Goal: Communication & Community: Answer question/provide support

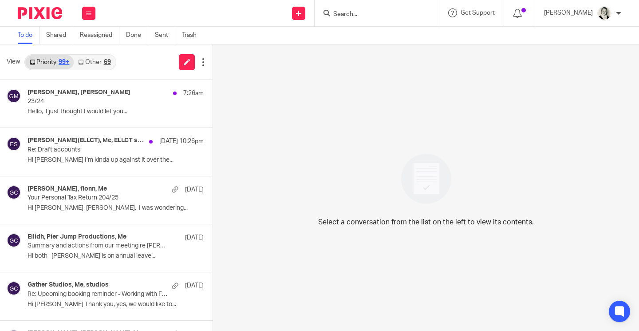
click at [597, 320] on div "Select a conversation from the list on the left to view its contents." at bounding box center [426, 187] width 426 height 286
click at [99, 64] on link "Other 69" at bounding box center [94, 62] width 41 height 14
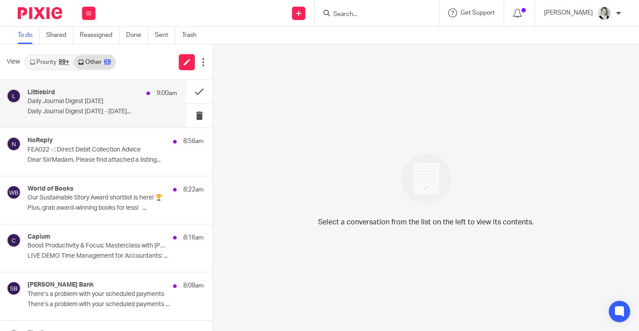
click at [98, 91] on div "Littlebird 9:00am" at bounding box center [103, 93] width 150 height 9
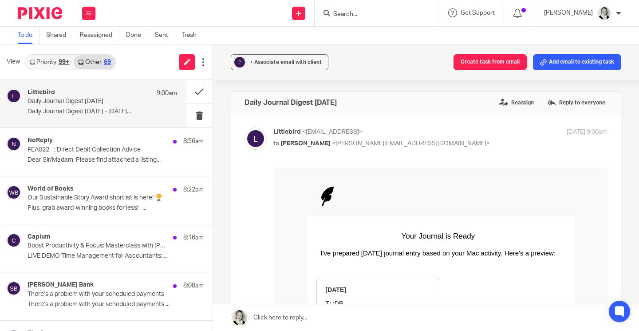
scroll to position [112, 0]
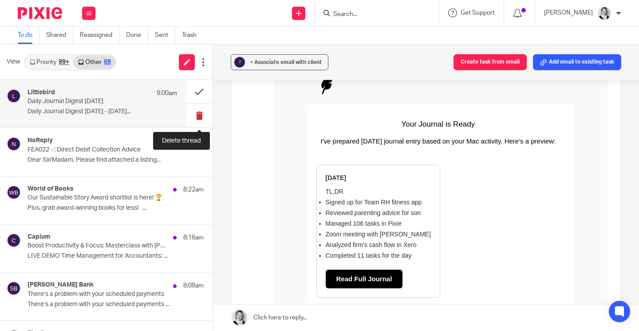
click at [200, 113] on button at bounding box center [199, 116] width 27 height 24
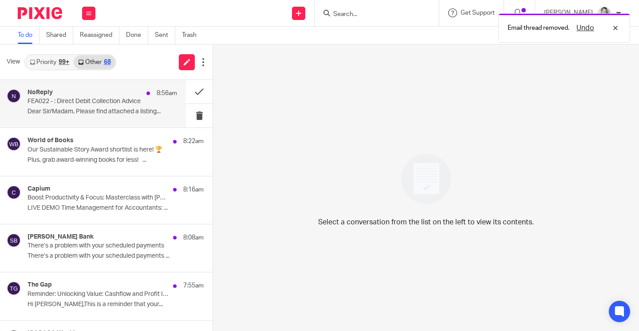
click at [121, 118] on div "NoReply 8:56am FEA022 - : Direct Debit Collection Advice Dear Sir/Madam, Please…" at bounding box center [103, 104] width 150 height 30
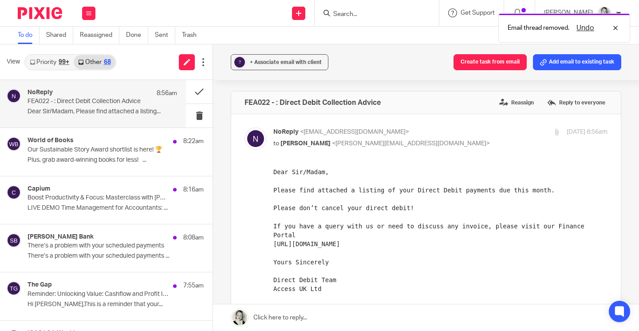
scroll to position [135, 0]
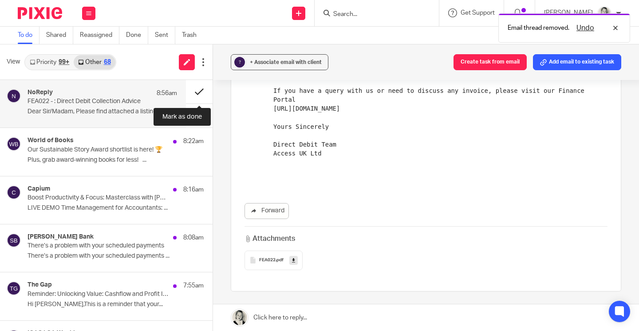
click at [201, 87] on button at bounding box center [199, 92] width 27 height 24
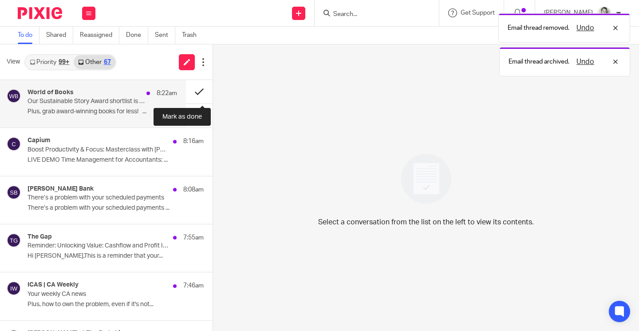
click at [201, 89] on button at bounding box center [199, 92] width 27 height 24
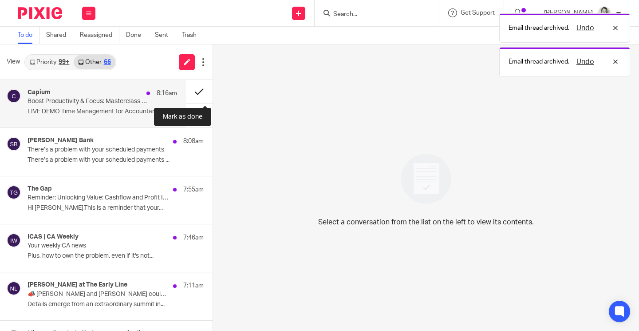
click at [199, 94] on button at bounding box center [199, 92] width 27 height 24
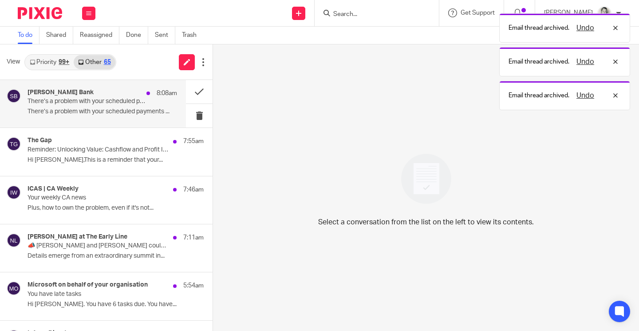
click at [139, 99] on p "There’s a problem with your scheduled payments" at bounding box center [88, 102] width 120 height 8
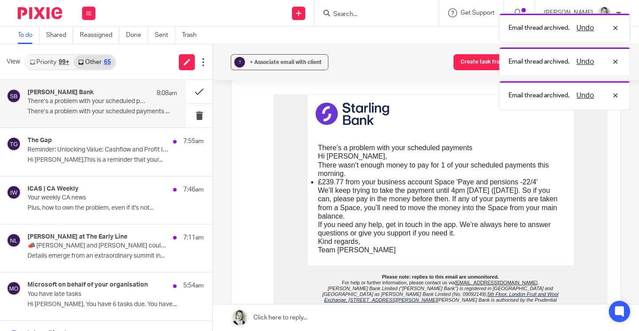
scroll to position [75, 0]
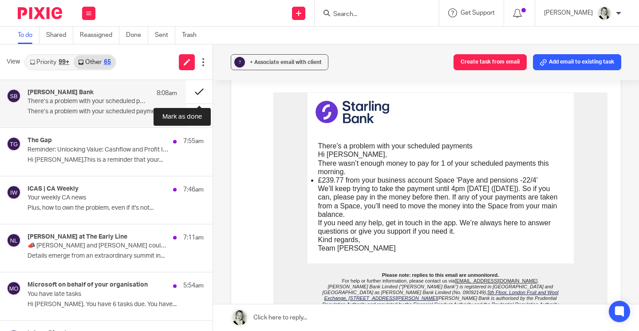
click at [199, 85] on button at bounding box center [199, 92] width 27 height 24
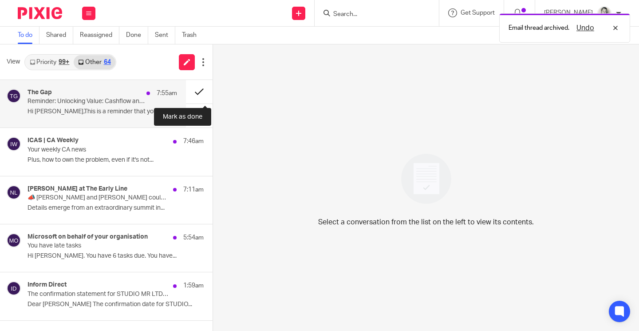
click at [199, 89] on button at bounding box center [199, 92] width 27 height 24
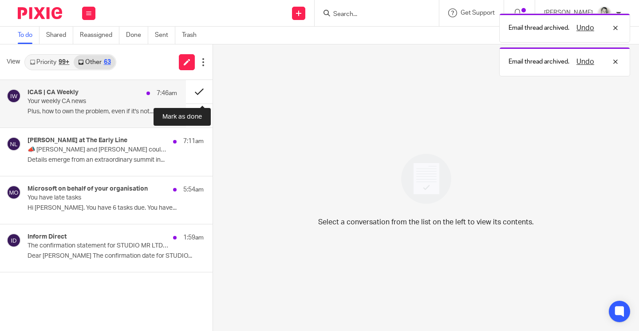
click at [199, 93] on button at bounding box center [199, 92] width 27 height 24
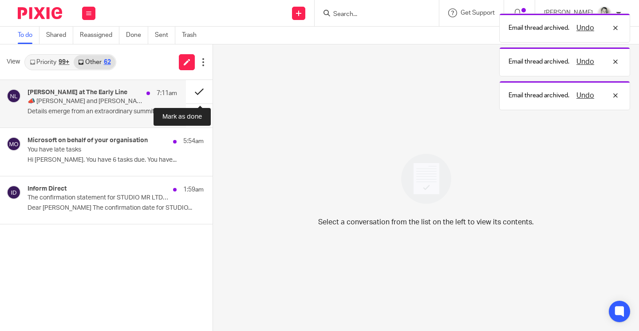
click at [199, 93] on button at bounding box center [199, 92] width 27 height 24
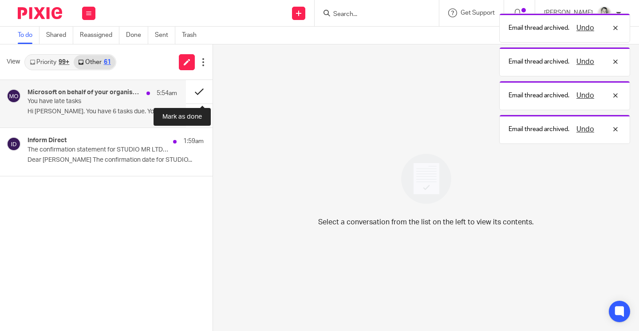
click at [199, 93] on button at bounding box center [199, 92] width 27 height 24
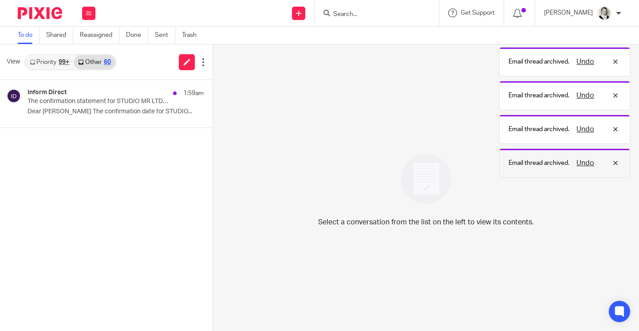
click at [588, 167] on button "Undo" at bounding box center [585, 163] width 23 height 11
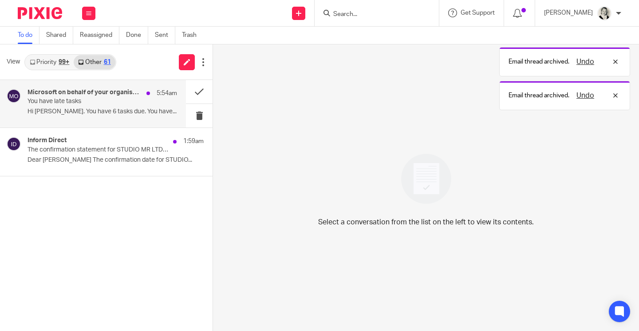
click at [120, 114] on p "Hi [PERSON_NAME]. You have 6 tasks due. You have..." at bounding box center [103, 112] width 150 height 8
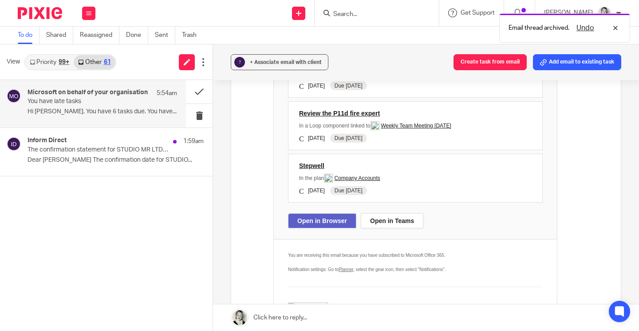
scroll to position [390, 0]
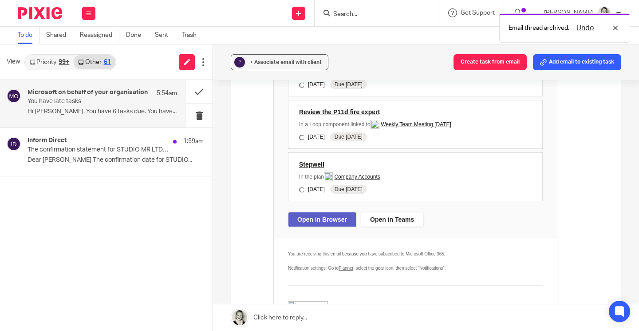
click at [395, 220] on strong "Open in Teams" at bounding box center [392, 219] width 44 height 9
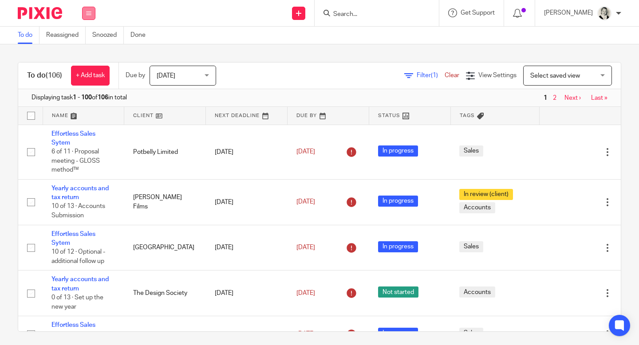
click at [91, 14] on icon at bounding box center [88, 13] width 5 height 5
click at [93, 55] on li "Email" at bounding box center [89, 54] width 24 height 13
click at [88, 53] on link "Email" at bounding box center [84, 54] width 15 height 6
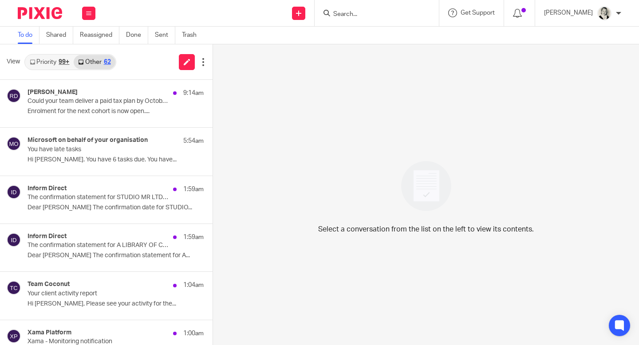
click at [60, 64] on div "99+" at bounding box center [64, 62] width 11 height 6
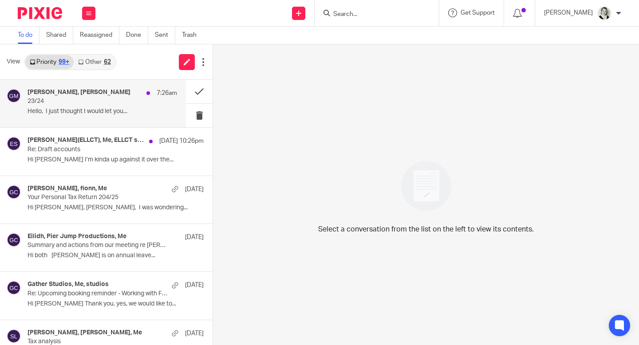
click at [79, 108] on p "Hello, I just thought I would let you..." at bounding box center [103, 112] width 150 height 8
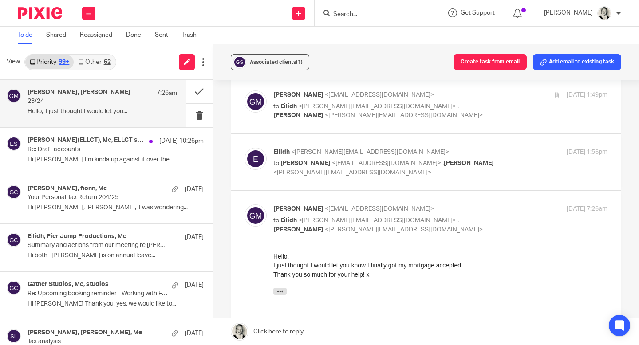
scroll to position [52, 0]
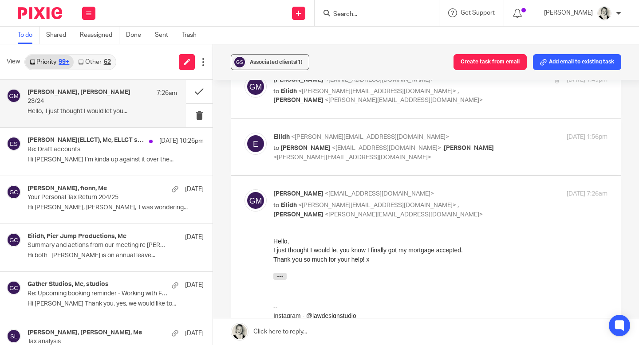
click at [317, 328] on link at bounding box center [426, 332] width 426 height 27
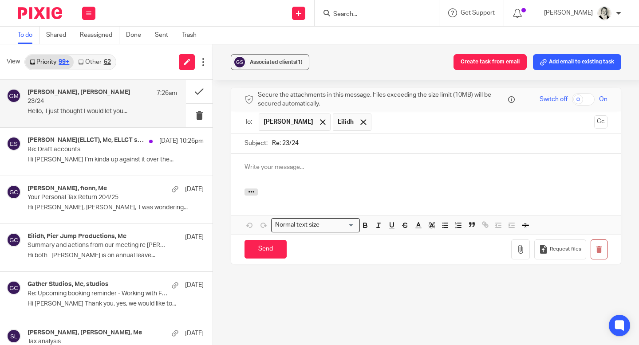
scroll to position [0, 0]
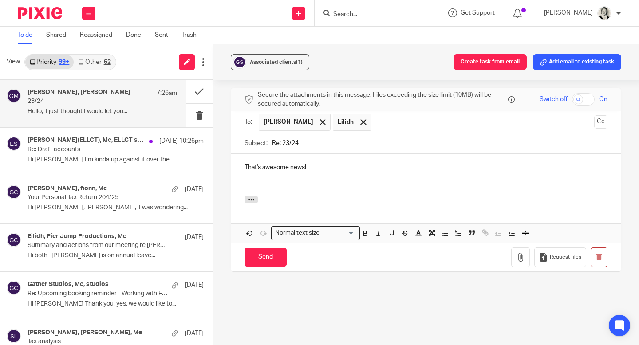
click at [330, 170] on p "That's awesome news!" at bounding box center [426, 167] width 363 height 9
click at [273, 255] on input "Send" at bounding box center [266, 257] width 42 height 19
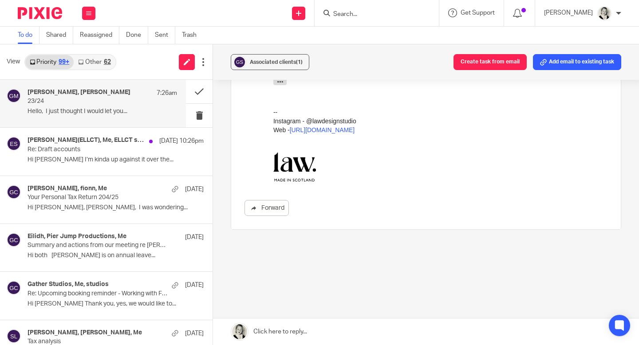
scroll to position [62, 0]
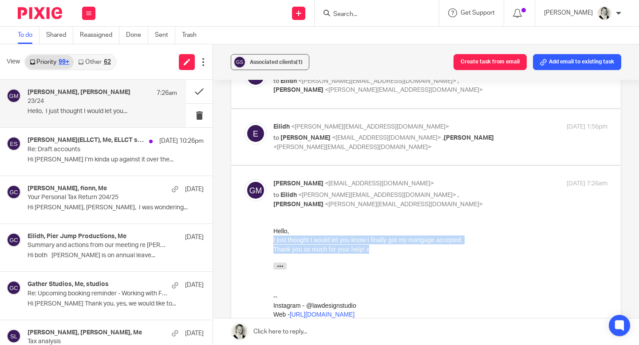
drag, startPoint x: 385, startPoint y: 252, endPoint x: 268, endPoint y: 242, distance: 118.1
click html "Hello, I just thought I would let you know I finally got my mortgage accepted. …"
copy div "I just thought I would let you know I finally got my mortgage accepted. Thank y…"
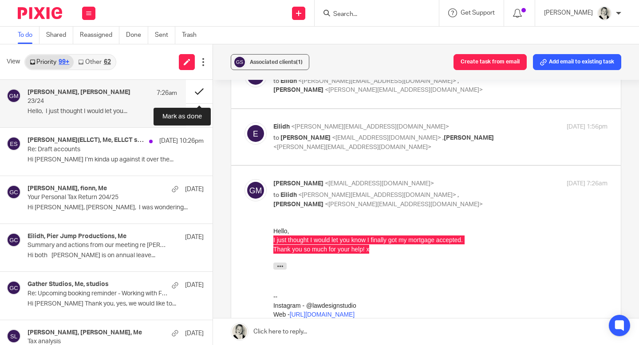
click at [201, 91] on button at bounding box center [199, 92] width 27 height 24
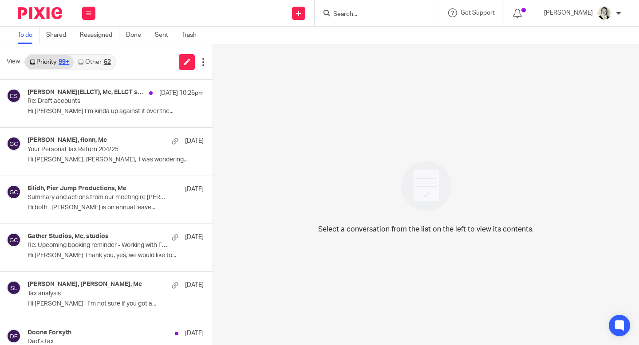
click at [107, 61] on div "62" at bounding box center [107, 62] width 7 height 6
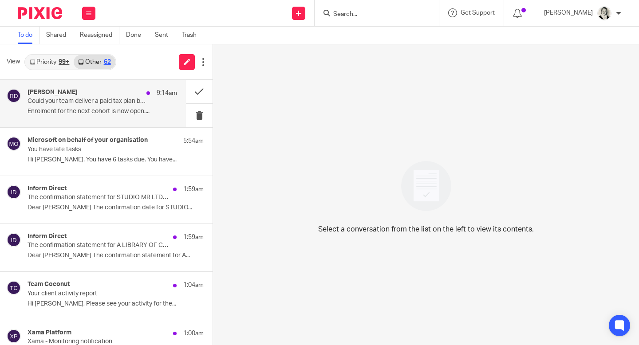
click at [113, 94] on div "[PERSON_NAME] 9:14am" at bounding box center [103, 93] width 150 height 9
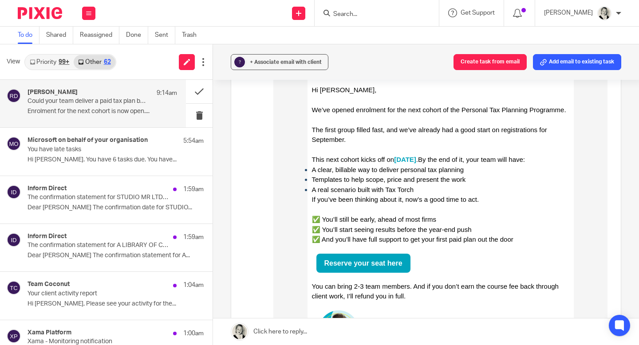
scroll to position [121, 0]
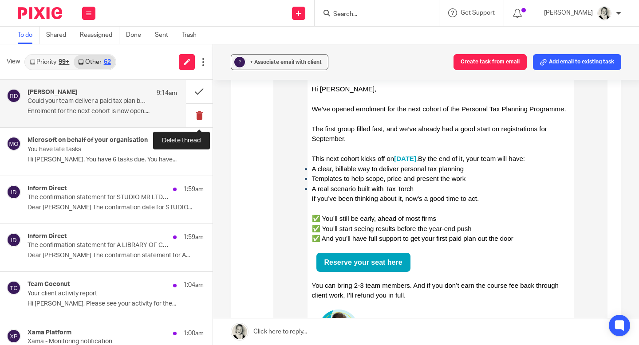
click at [199, 115] on button at bounding box center [199, 116] width 27 height 24
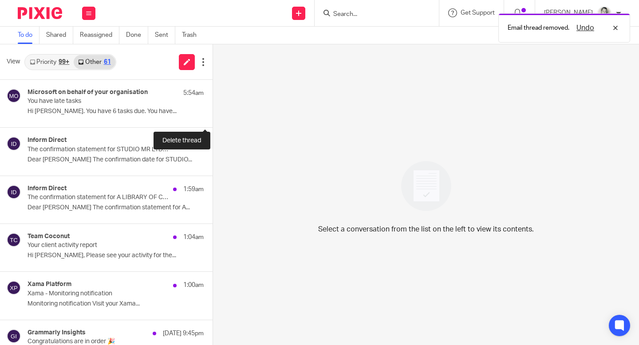
click at [213, 115] on button at bounding box center [216, 116] width 7 height 24
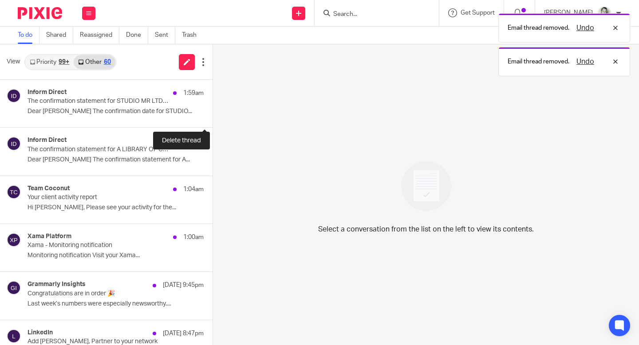
click at [213, 115] on button at bounding box center [216, 116] width 7 height 24
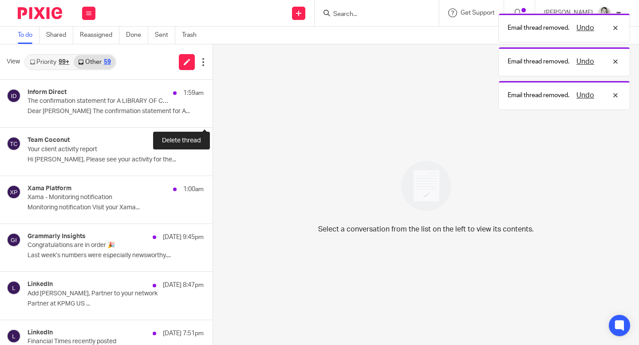
click at [213, 115] on button at bounding box center [216, 116] width 7 height 24
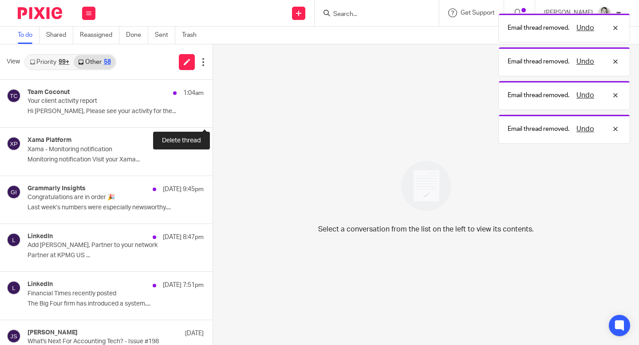
click at [213, 115] on button at bounding box center [216, 116] width 7 height 24
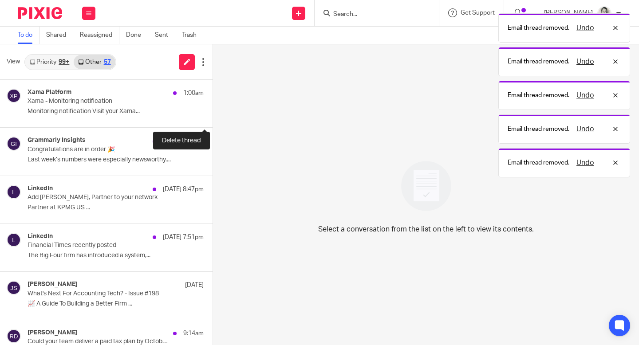
click at [213, 115] on button at bounding box center [216, 116] width 7 height 24
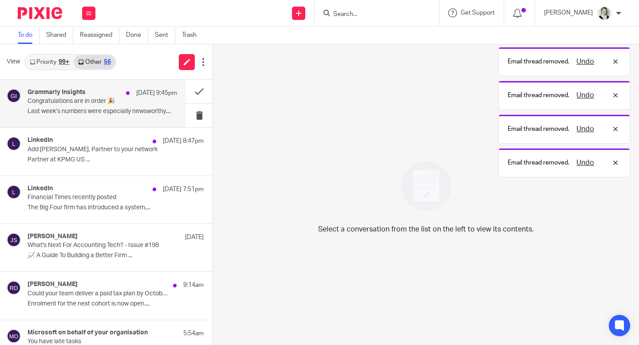
click at [144, 115] on p "Last week’s numbers were especially newsworthy...." at bounding box center [103, 112] width 150 height 8
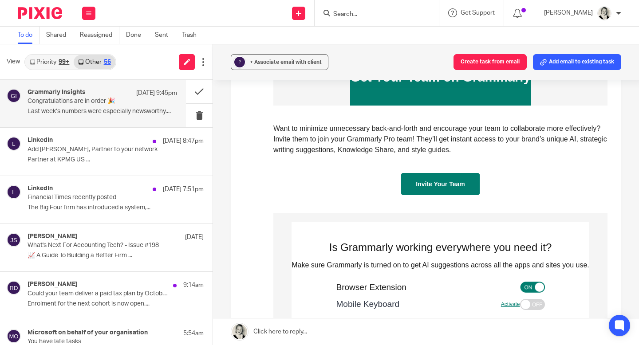
scroll to position [1148, 0]
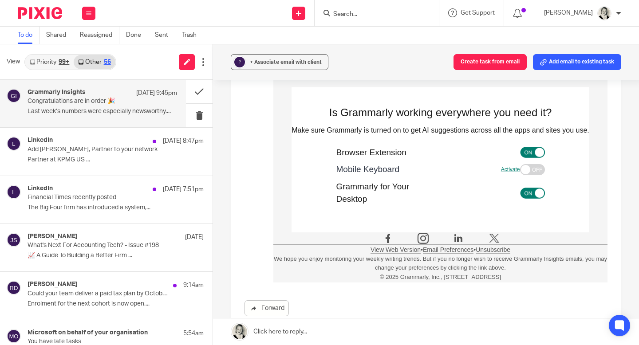
click at [530, 168] on img at bounding box center [532, 169] width 25 height 11
click at [518, 169] on link "Activate" at bounding box center [510, 170] width 19 height 6
click at [202, 91] on button at bounding box center [199, 92] width 27 height 24
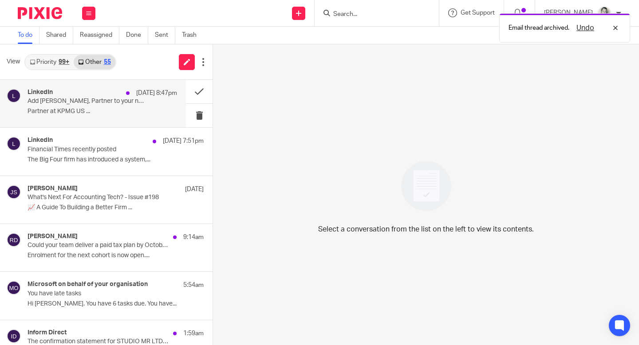
click at [111, 115] on p "Partner at KPMG US ..." at bounding box center [103, 112] width 150 height 8
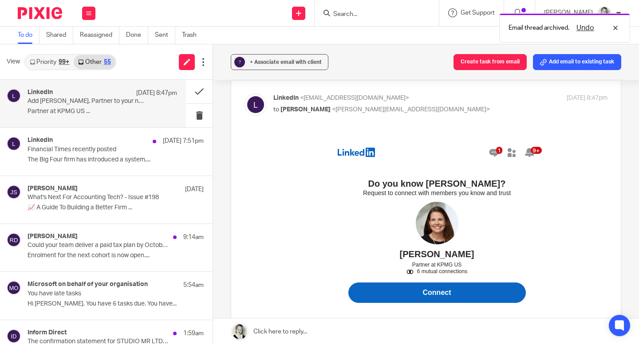
scroll to position [71, 0]
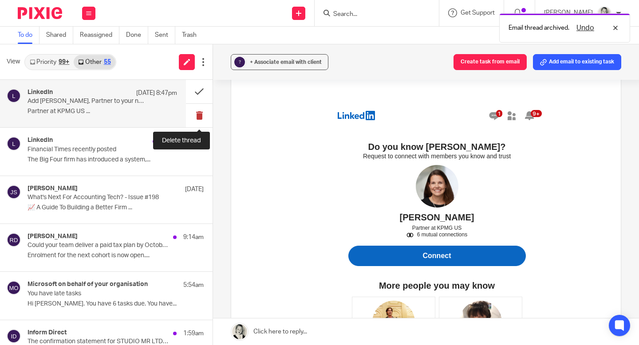
click at [201, 115] on button at bounding box center [199, 116] width 27 height 24
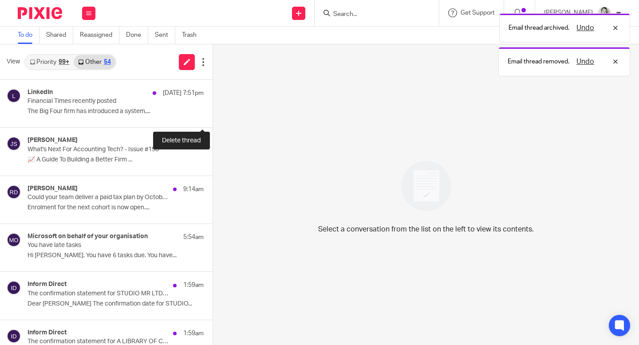
click at [213, 115] on button at bounding box center [216, 116] width 7 height 24
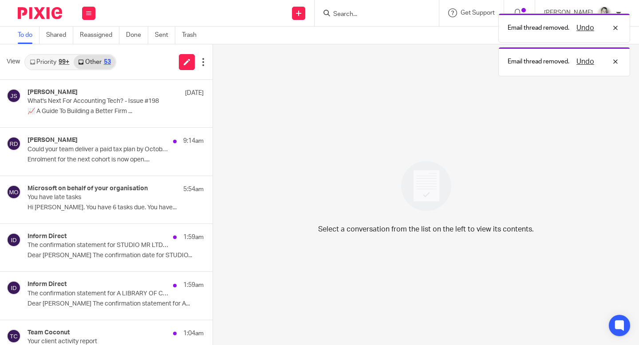
click at [48, 67] on link "Priority 99+" at bounding box center [49, 62] width 48 height 14
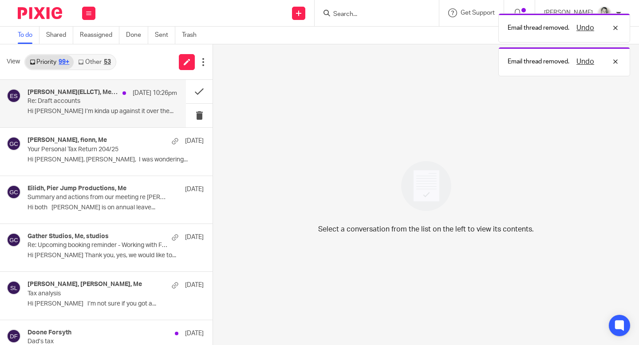
click at [69, 106] on div "[PERSON_NAME](ELLCT), Me, ELLCT secretary [DATE] 10:26pm Re: Draft accounts Hi …" at bounding box center [103, 104] width 150 height 30
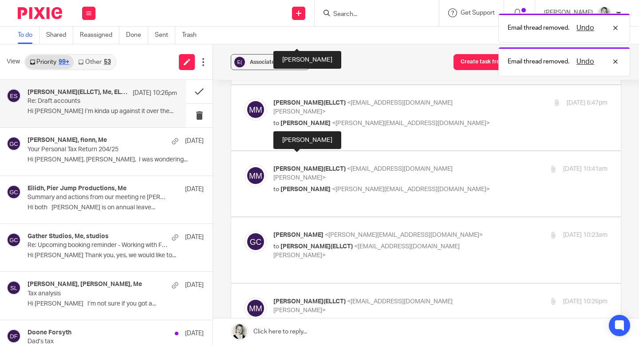
scroll to position [421, 0]
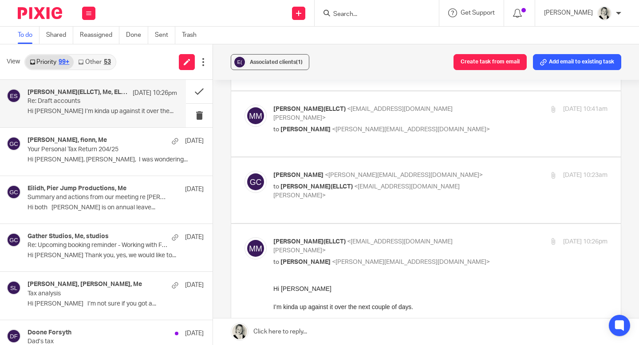
click at [278, 341] on link at bounding box center [426, 332] width 426 height 27
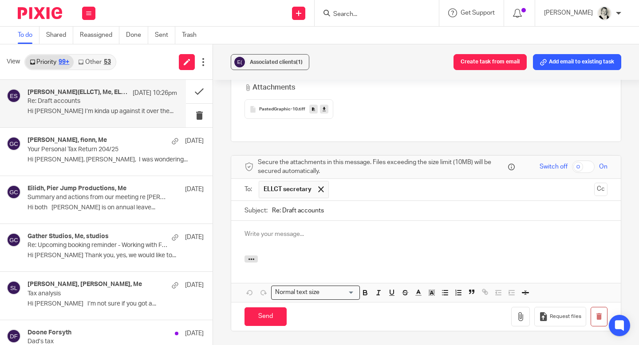
scroll to position [0, 0]
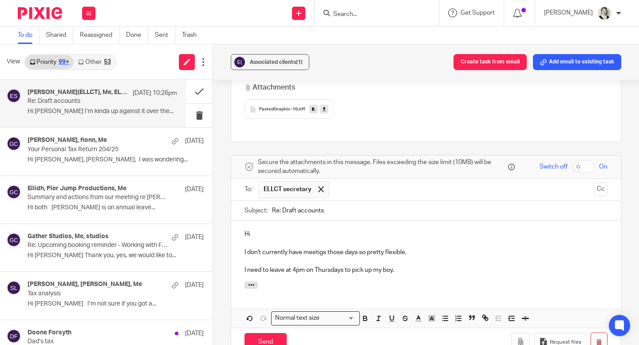
drag, startPoint x: 409, startPoint y: 209, endPoint x: 348, endPoint y: 205, distance: 61.0
click at [348, 221] on div "Hi I don't currently have meetigs those days so pretty flexible. I need to leav…" at bounding box center [426, 251] width 390 height 60
click at [272, 334] on input "Send" at bounding box center [266, 343] width 42 height 19
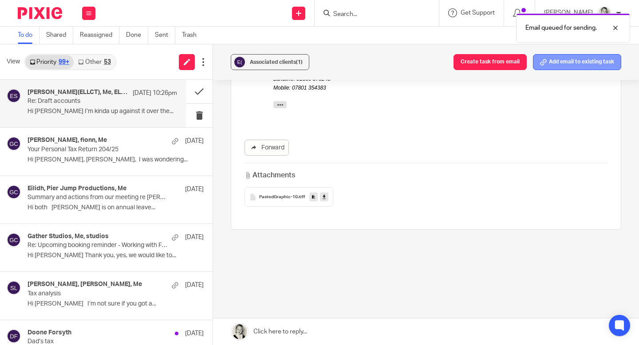
scroll to position [753, 0]
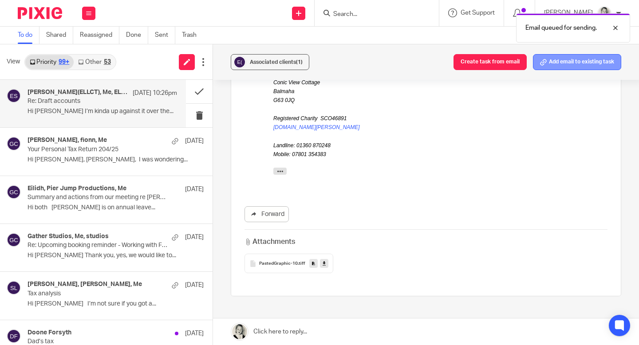
click at [584, 69] on button "Add email to existing task" at bounding box center [577, 62] width 88 height 16
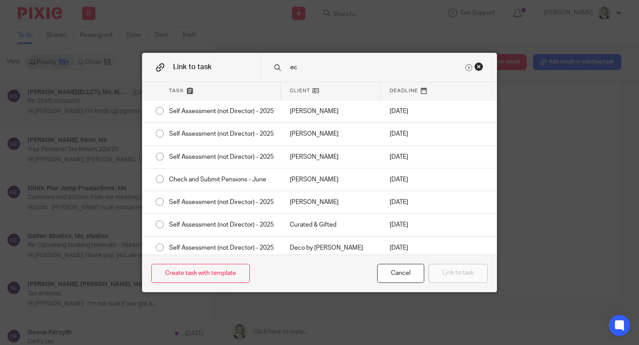
type input "e"
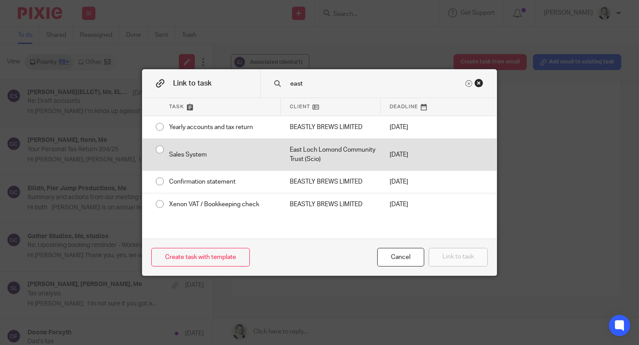
type input "east"
click at [320, 157] on div "East Loch Lomond Community Trust (Scio)" at bounding box center [331, 155] width 100 height 32
radio input "true"
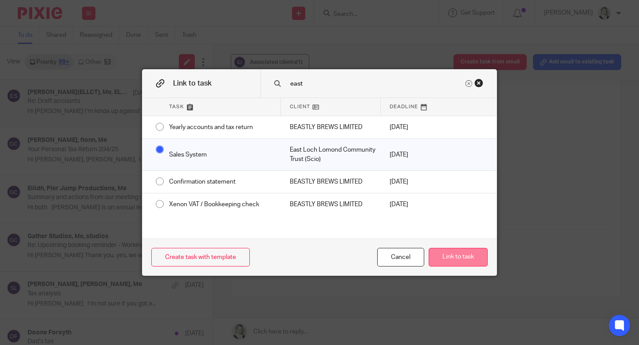
click at [483, 258] on button "Link to task" at bounding box center [458, 257] width 59 height 19
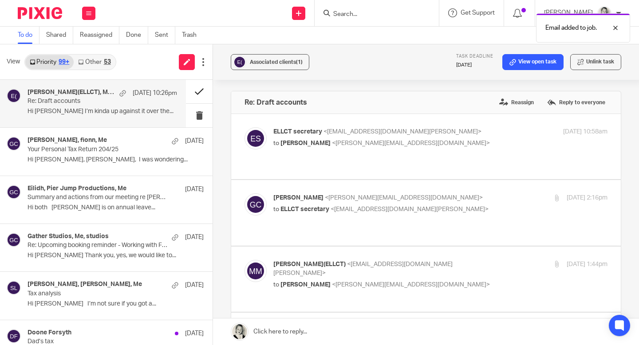
scroll to position [0, 0]
click at [198, 91] on button at bounding box center [199, 92] width 27 height 24
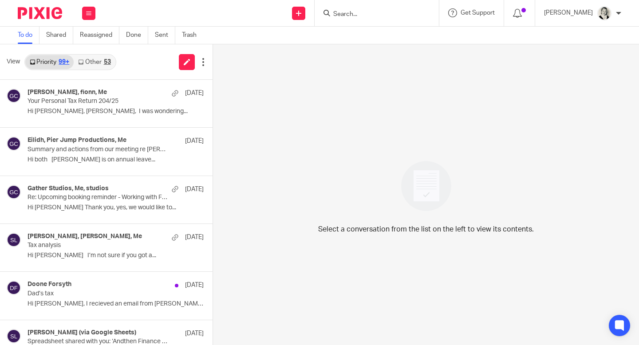
click at [101, 64] on link "Other 53" at bounding box center [94, 62] width 41 height 14
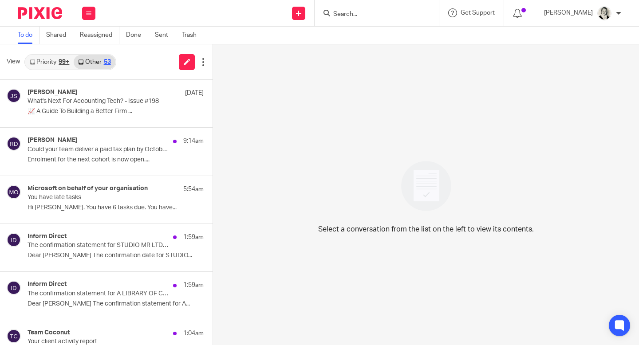
click at [50, 68] on link "Priority 99+" at bounding box center [49, 62] width 48 height 14
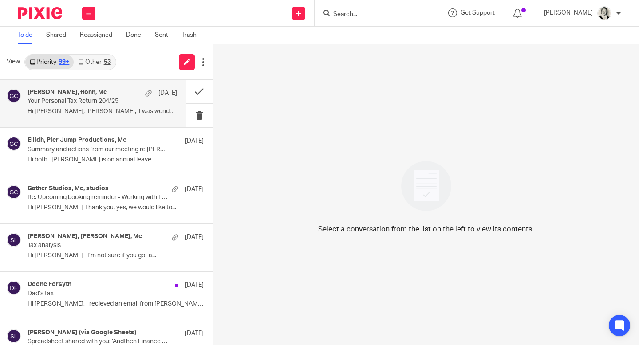
click at [54, 100] on p "Your Personal Tax Return 204/25" at bounding box center [88, 102] width 120 height 8
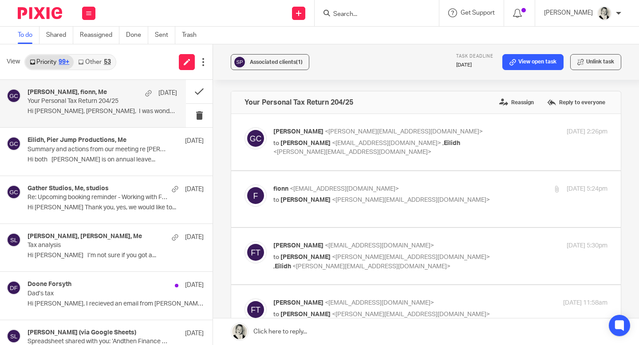
scroll to position [88, 0]
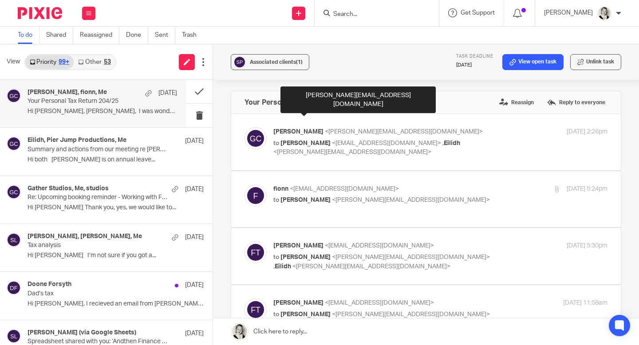
scroll to position [88, 0]
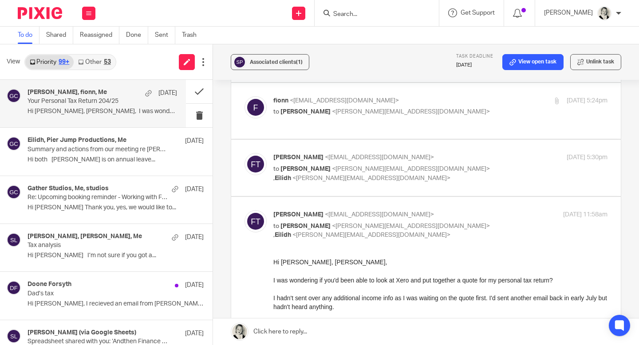
click at [103, 61] on link "Other 53" at bounding box center [94, 62] width 41 height 14
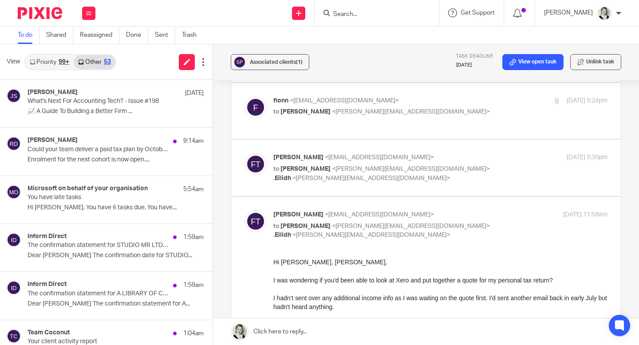
click at [56, 59] on link "Priority 99+" at bounding box center [49, 62] width 48 height 14
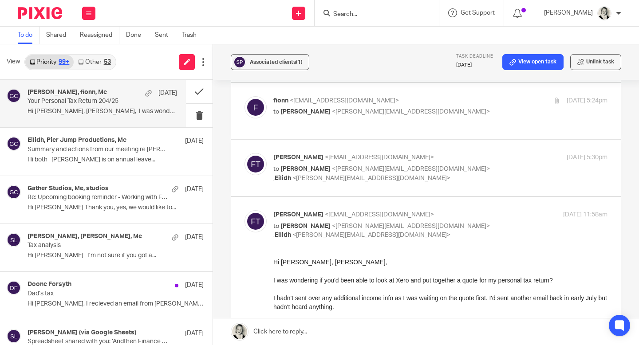
click at [70, 110] on p "Hi [PERSON_NAME], [PERSON_NAME], I was wondering..." at bounding box center [103, 112] width 150 height 8
